Goal: Transaction & Acquisition: Download file/media

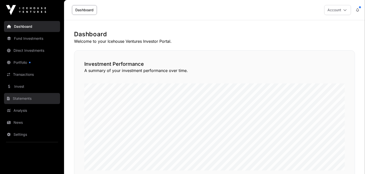
click at [29, 99] on link "Statements" at bounding box center [32, 98] width 56 height 11
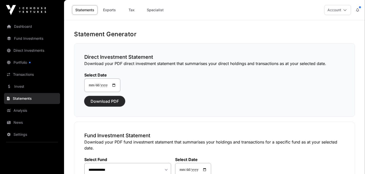
click at [103, 103] on span "Download PDF" at bounding box center [105, 101] width 28 height 6
click at [105, 100] on span "Download PDF" at bounding box center [105, 101] width 28 height 6
click at [93, 101] on span "Download PDF" at bounding box center [105, 101] width 28 height 6
click at [94, 101] on span "Download PDF" at bounding box center [105, 101] width 28 height 6
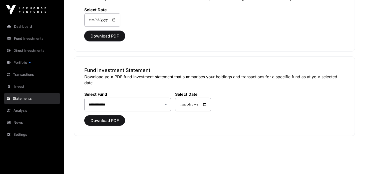
scroll to position [69, 0]
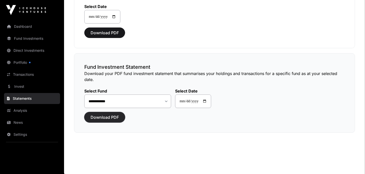
click at [111, 116] on span "Download PDF" at bounding box center [105, 117] width 28 height 6
